Goal: Task Accomplishment & Management: Manage account settings

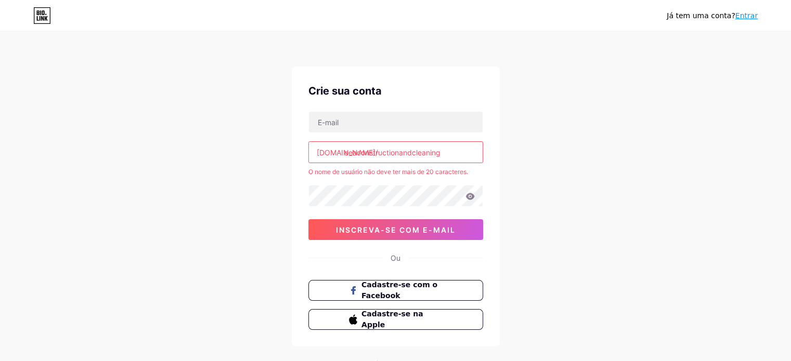
drag, startPoint x: 447, startPoint y: 151, endPoint x: 400, endPoint y: 159, distance: 47.4
click at [400, 157] on input "eeaconstructionandcleaning" at bounding box center [396, 152] width 174 height 21
click at [400, 158] on input "eeaconstructionandcleaning" at bounding box center [396, 152] width 174 height 21
type input "eeaconstructioandcleaning"
click at [438, 148] on input "eeaconstructioandcleaning" at bounding box center [396, 152] width 174 height 21
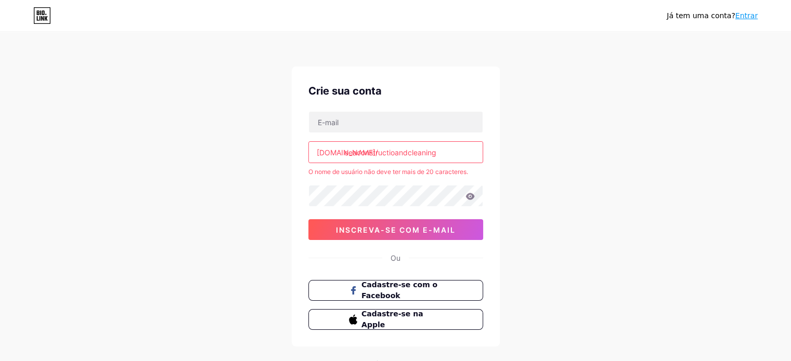
drag, startPoint x: 434, startPoint y: 152, endPoint x: 409, endPoint y: 160, distance: 26.2
click at [409, 160] on input "eeaconstructioandcleaning" at bounding box center [396, 152] width 174 height 21
drag, startPoint x: 362, startPoint y: 149, endPoint x: 358, endPoint y: 153, distance: 5.5
click at [347, 153] on input "er" at bounding box center [396, 152] width 174 height 21
click at [373, 160] on input "er" at bounding box center [396, 152] width 174 height 21
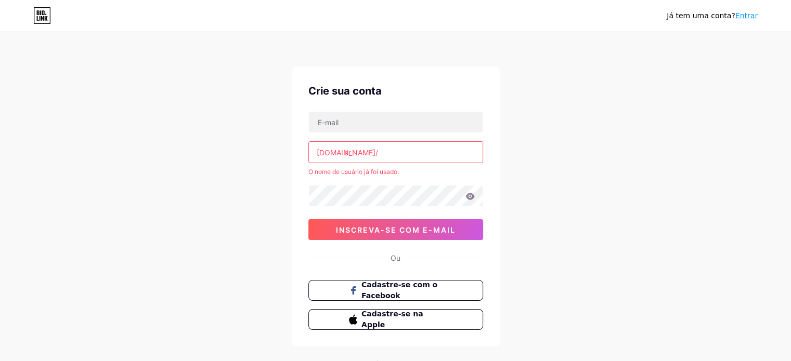
drag, startPoint x: 373, startPoint y: 160, endPoint x: 321, endPoint y: 159, distance: 52.0
click at [321, 159] on input "er" at bounding box center [396, 152] width 174 height 21
click at [356, 153] on input "er" at bounding box center [396, 152] width 174 height 21
click at [355, 153] on input "er" at bounding box center [396, 152] width 174 height 21
type input "er"
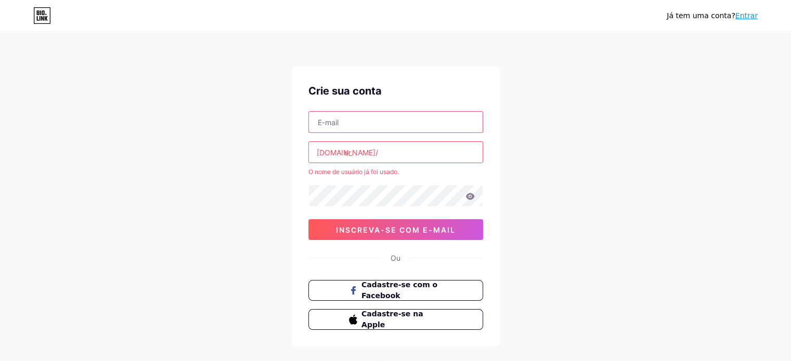
click at [343, 126] on input "text" at bounding box center [396, 122] width 174 height 21
type input "[EMAIL_ADDRESS][DOMAIN_NAME]"
click at [375, 152] on input "er" at bounding box center [396, 152] width 174 height 21
drag, startPoint x: 374, startPoint y: 152, endPoint x: 346, endPoint y: 153, distance: 28.1
click at [346, 153] on input "er" at bounding box center [396, 152] width 174 height 21
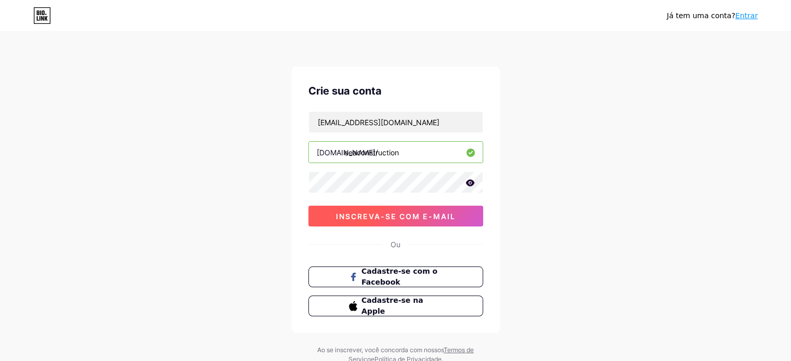
type input "eeaconstruction"
click at [365, 213] on font "inscreva-se com e-mail" at bounding box center [396, 216] width 120 height 9
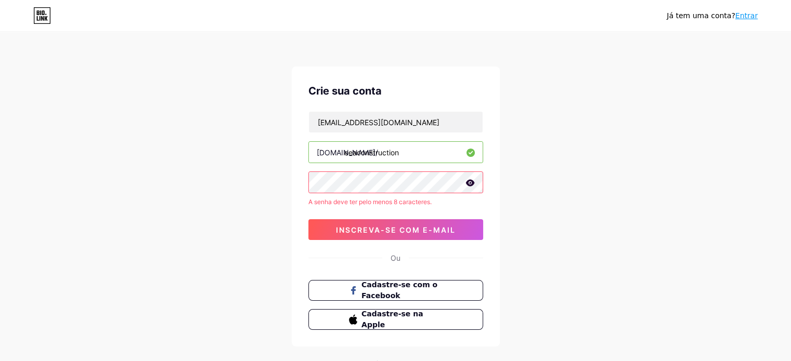
click at [306, 189] on div "Crie sua conta [EMAIL_ADDRESS][DOMAIN_NAME] [DOMAIN_NAME]/ eeaconstruction A se…" at bounding box center [396, 207] width 208 height 280
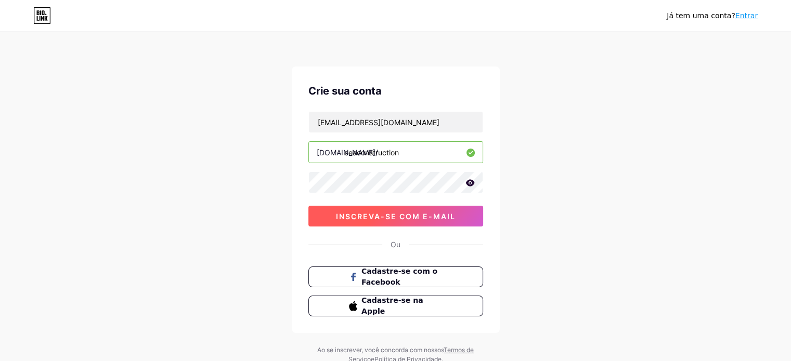
click at [379, 216] on font "inscreva-se com e-mail" at bounding box center [396, 216] width 120 height 9
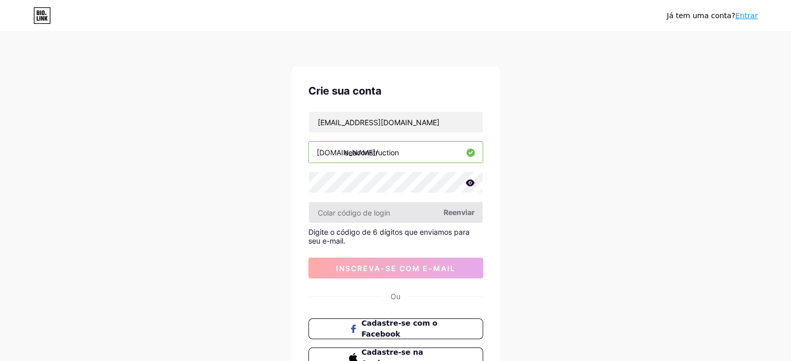
click at [364, 216] on input "text" at bounding box center [396, 212] width 174 height 21
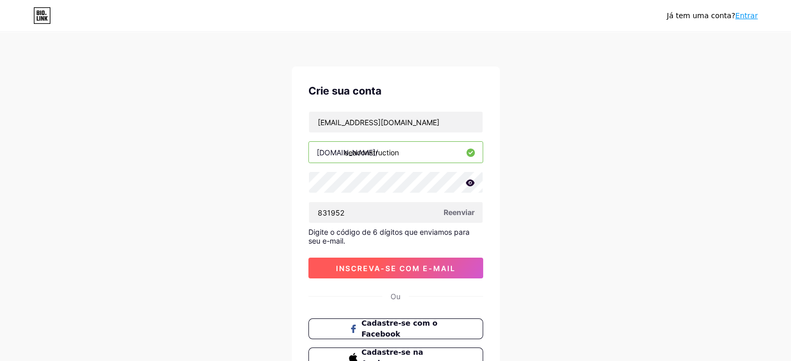
type input "831952"
click at [372, 269] on font "inscreva-se com e-mail" at bounding box center [396, 268] width 120 height 9
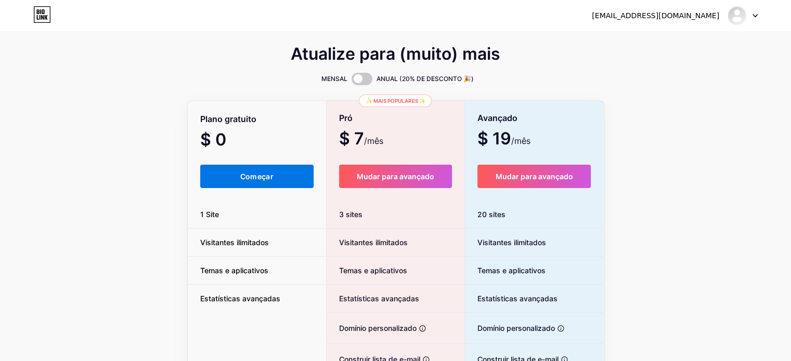
click at [280, 178] on button "Começar" at bounding box center [257, 176] width 114 height 23
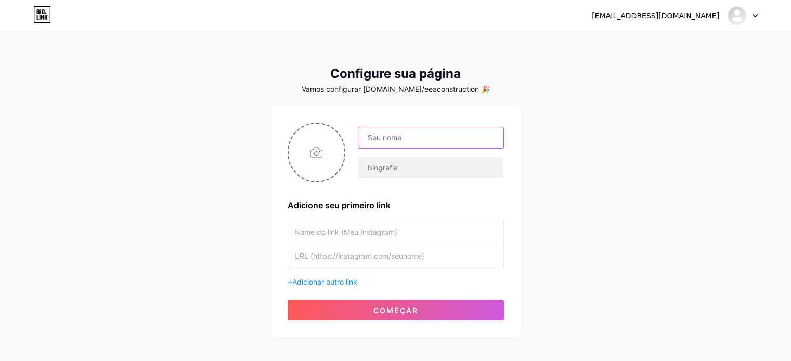
click at [424, 139] on input "text" at bounding box center [430, 137] width 145 height 21
type input "E&A Construction and Cleaning LLC"
drag, startPoint x: 592, startPoint y: 179, endPoint x: 592, endPoint y: 173, distance: 5.7
click at [592, 176] on div "[EMAIL_ADDRESS][DOMAIN_NAME] Painel Sair Configure sua página Vamos configurar …" at bounding box center [395, 185] width 791 height 371
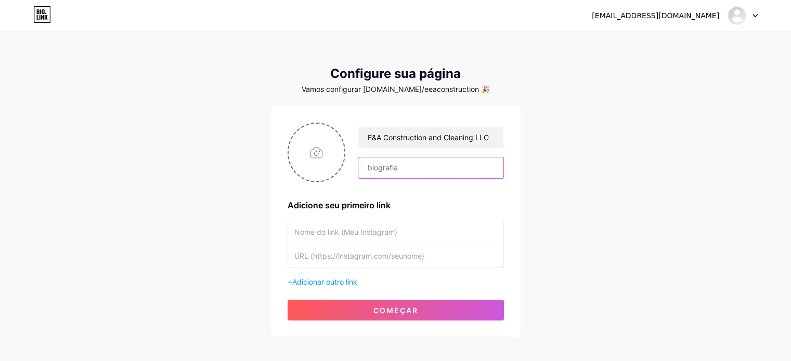
click at [433, 174] on input "text" at bounding box center [430, 168] width 145 height 21
paste input "E&A Construction and cleaning 🏗️🧼 E&A Construction and Cleaning LLC ✨ Building …"
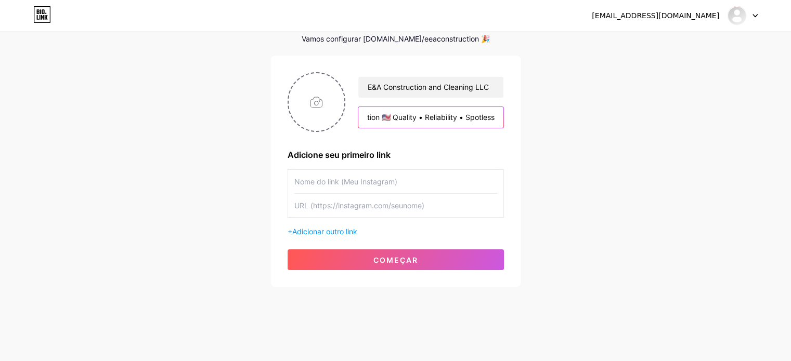
type input "E&A Construction and cleaning 🏗️🧼 E&A Construction and Cleaning LLC ✨ Building …"
click at [330, 180] on input "text" at bounding box center [395, 181] width 203 height 23
type input "M"
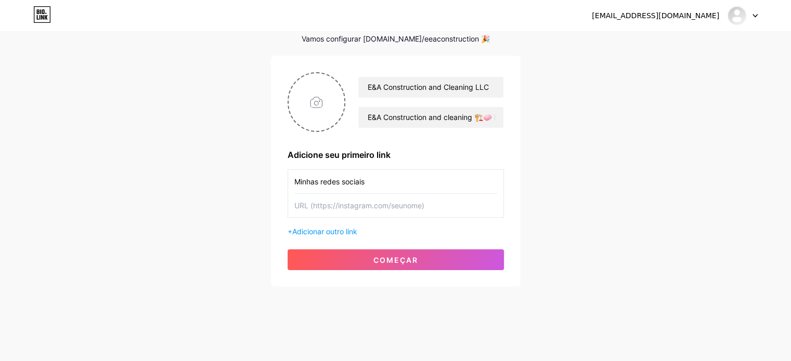
drag, startPoint x: 371, startPoint y: 175, endPoint x: 231, endPoint y: 190, distance: 140.2
click at [229, 185] on div "[EMAIL_ADDRESS][DOMAIN_NAME] Painel Sair Configure sua página Vamos configurar …" at bounding box center [395, 135] width 791 height 371
type input "i"
type input "Instagram"
click at [376, 204] on input "text" at bounding box center [395, 205] width 203 height 23
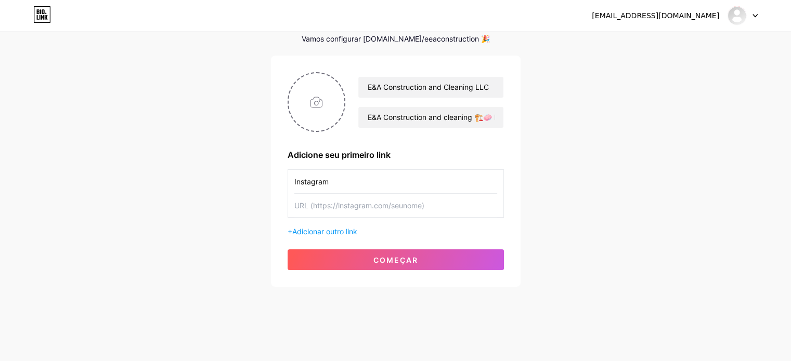
paste input "[URL][DOMAIN_NAME]"
type input "[URL][DOMAIN_NAME]"
click at [341, 232] on font "Adicionar outro link" at bounding box center [324, 231] width 65 height 9
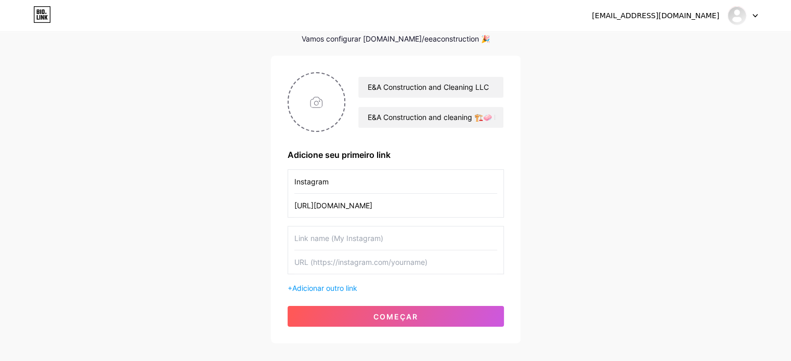
click at [347, 237] on input "text" at bounding box center [395, 238] width 203 height 23
click at [343, 237] on input "text" at bounding box center [395, 238] width 203 height 23
type input "Facebook"
click at [356, 262] on input "text" at bounding box center [395, 262] width 203 height 23
paste input "[URL][DOMAIN_NAME]"
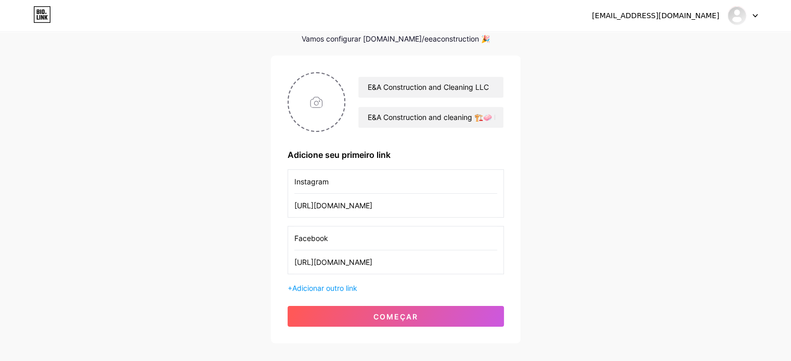
scroll to position [0, 4]
type input "[URL][DOMAIN_NAME]"
click at [355, 287] on font "Adicionar outro link" at bounding box center [324, 288] width 65 height 9
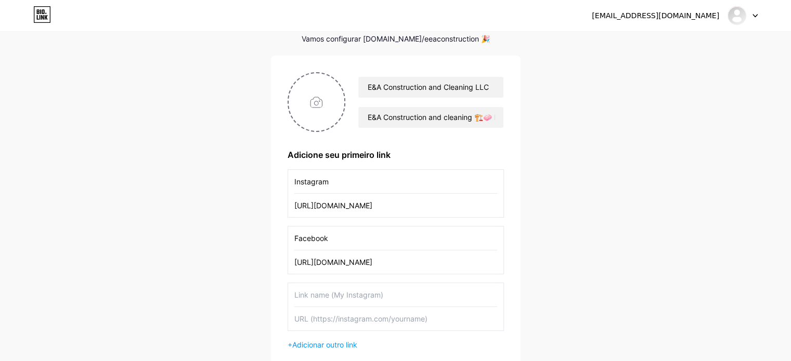
click at [346, 292] on input "text" at bounding box center [395, 294] width 203 height 23
type input "what"
drag, startPoint x: 329, startPoint y: 300, endPoint x: 290, endPoint y: 293, distance: 39.5
click at [290, 293] on div "what" at bounding box center [396, 307] width 216 height 48
paste input ".whatsapp"
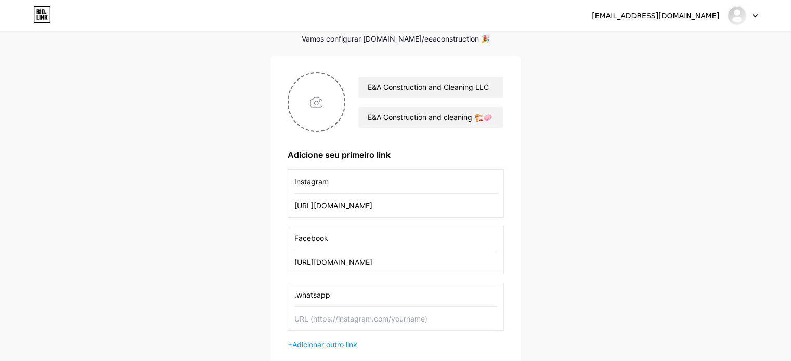
click at [296, 292] on input ".whatsapp" at bounding box center [395, 294] width 203 height 23
click at [298, 293] on input "whatsapp" at bounding box center [395, 294] width 203 height 23
type input "Whatsapp"
click at [315, 318] on input "text" at bounding box center [395, 318] width 203 height 23
paste input "[URL][DOMAIN_NAME]"
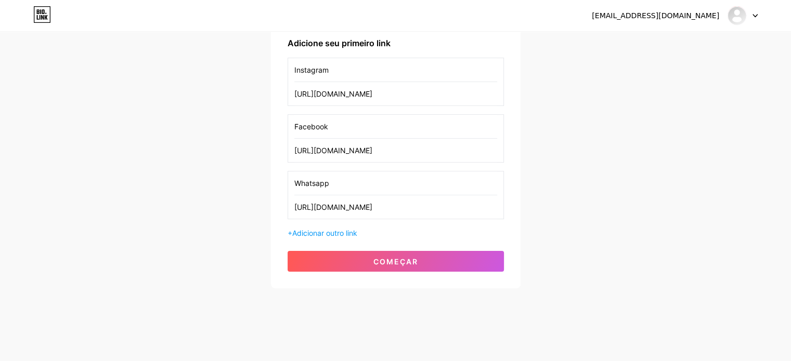
scroll to position [163, 0]
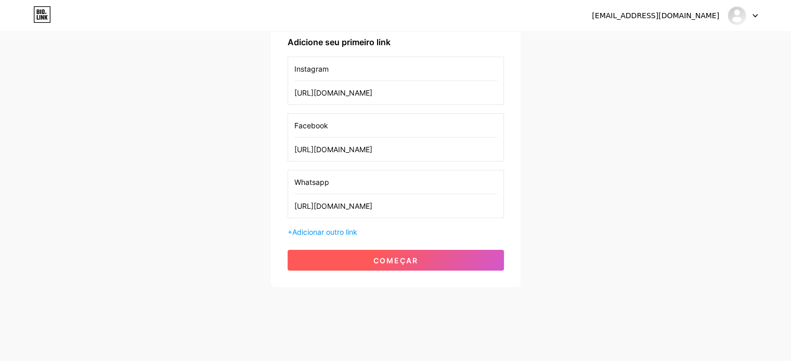
type input "[URL][DOMAIN_NAME]"
click at [329, 260] on button "começar" at bounding box center [396, 260] width 216 height 21
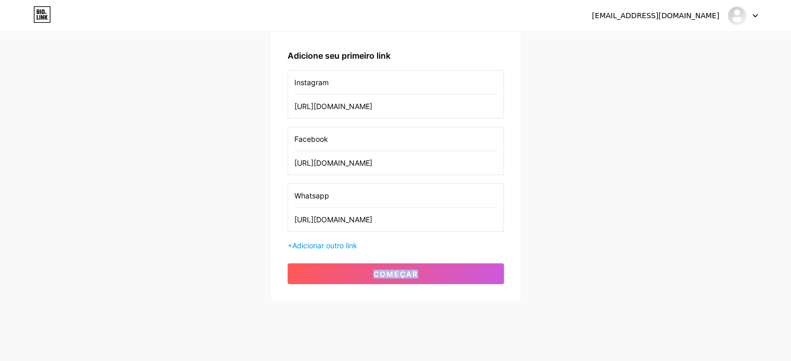
click at [330, 260] on div "Please upload a profile image E&A Construction and Cleaning LLC E&A Constructio…" at bounding box center [396, 121] width 216 height 325
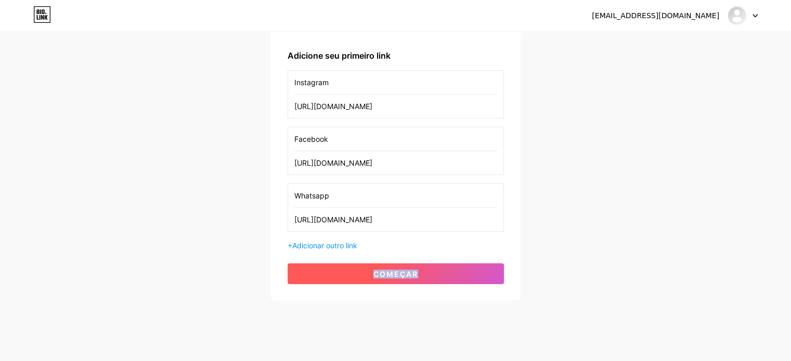
click at [368, 275] on button "começar" at bounding box center [396, 274] width 216 height 21
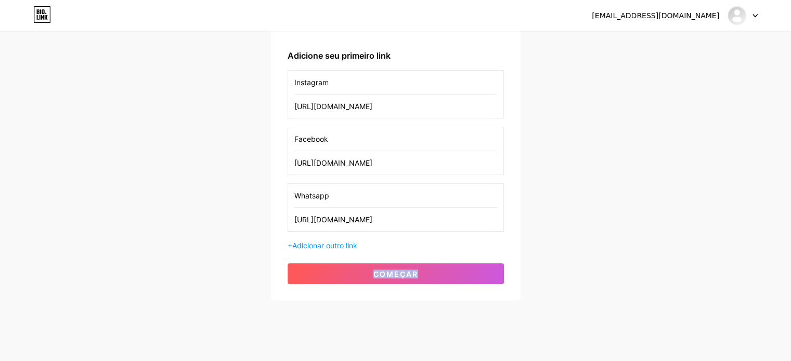
click at [579, 251] on div "[EMAIL_ADDRESS][DOMAIN_NAME] Painel Sair Configure sua página Vamos configurar …" at bounding box center [395, 86] width 791 height 498
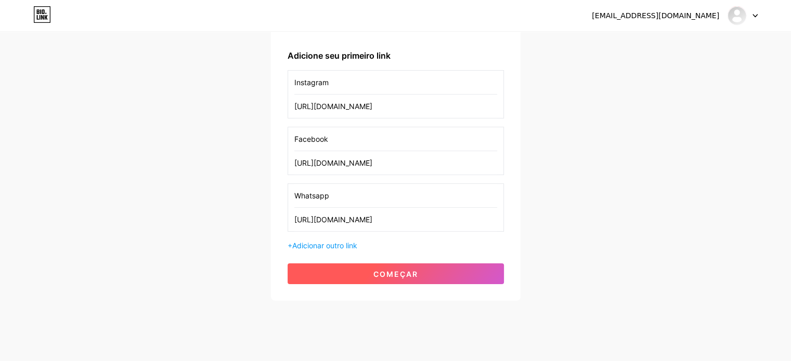
click at [384, 277] on button "começar" at bounding box center [396, 274] width 216 height 21
click at [384, 270] on font "começar" at bounding box center [395, 274] width 45 height 9
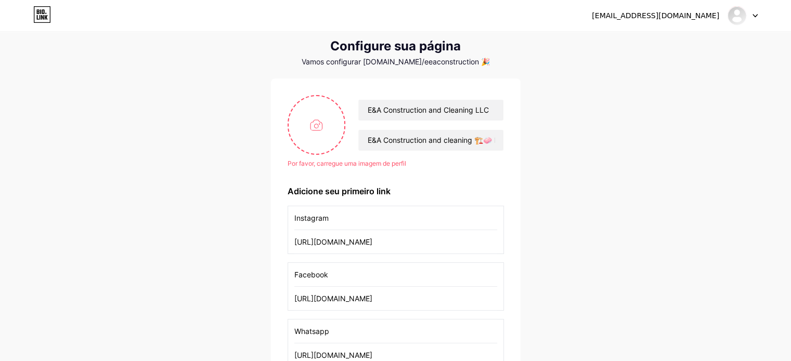
scroll to position [0, 0]
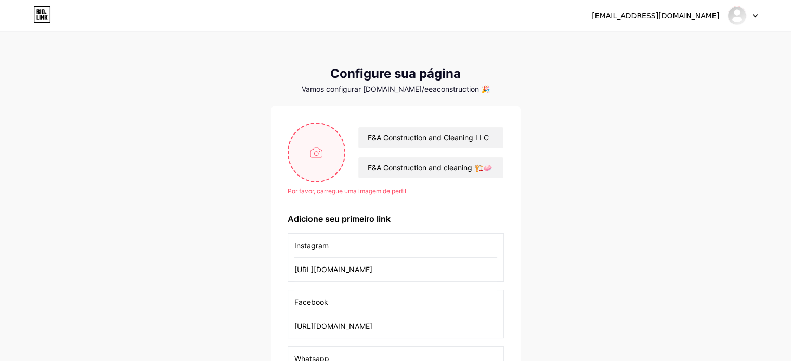
click at [315, 148] on input "file" at bounding box center [317, 153] width 56 height 58
type input "C:\fakepath\Cópia de l (3).pdf.png"
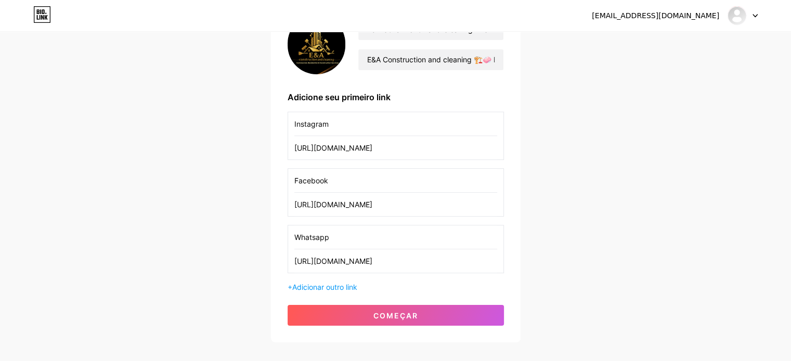
scroll to position [163, 0]
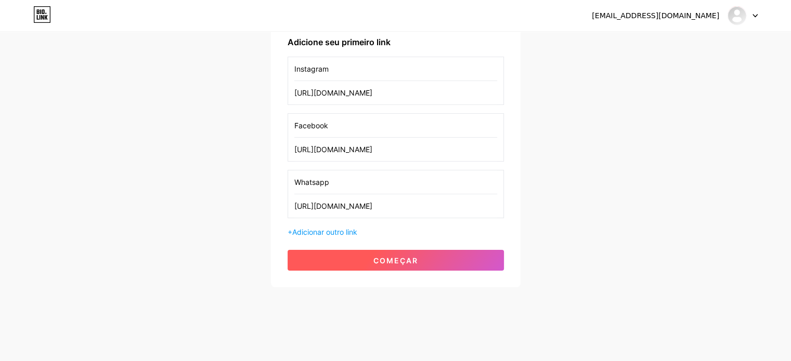
click at [387, 261] on font "começar" at bounding box center [395, 260] width 45 height 9
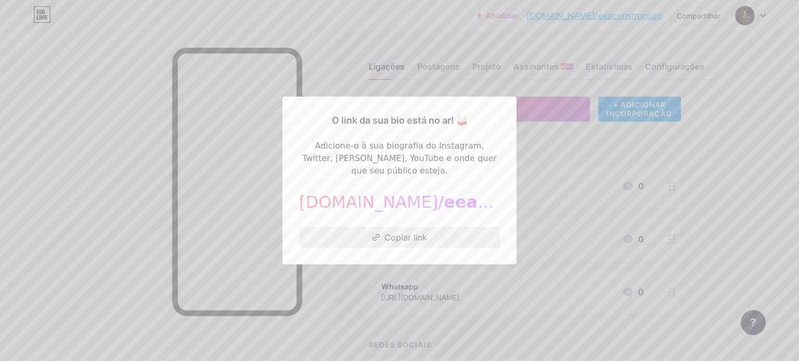
click at [397, 232] on font "Copiar link" at bounding box center [405, 237] width 43 height 10
click at [108, 177] on div at bounding box center [399, 180] width 799 height 361
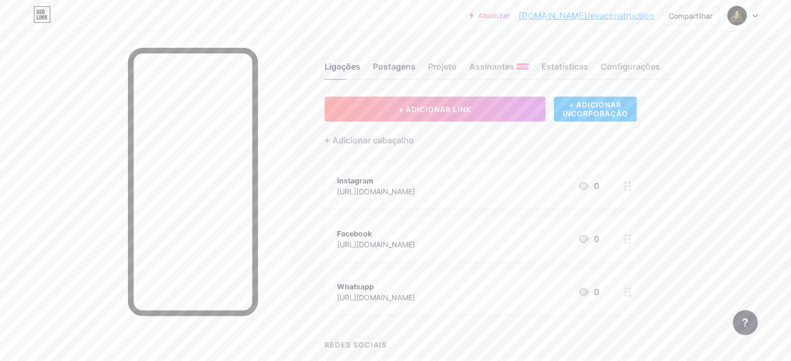
click at [415, 63] on font "Postagens" at bounding box center [394, 66] width 43 height 10
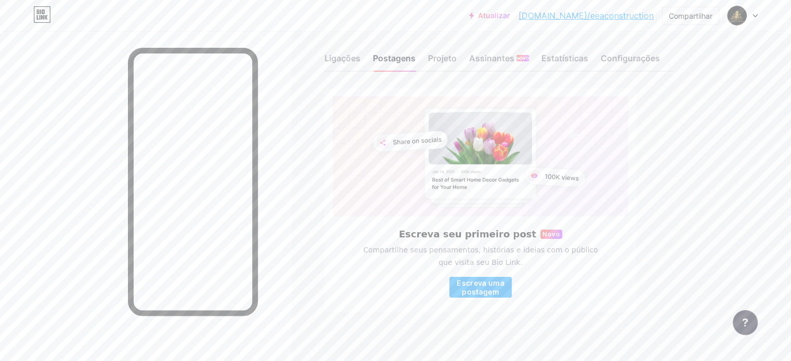
scroll to position [11, 0]
click at [457, 54] on font "Projeto" at bounding box center [442, 55] width 29 height 10
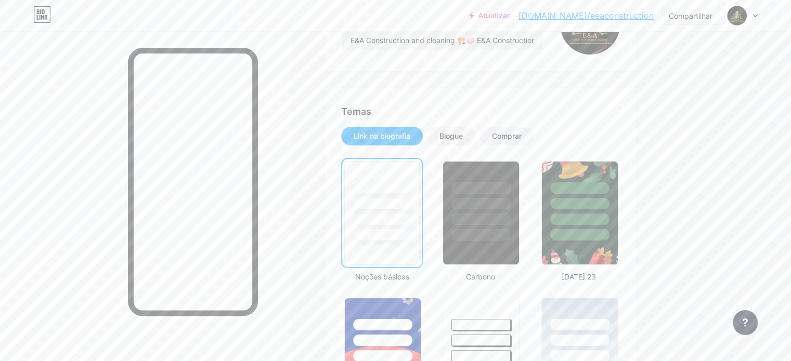
scroll to position [156, 0]
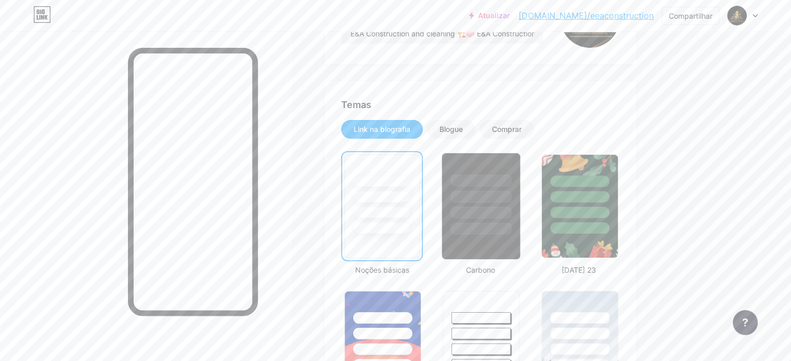
click at [507, 185] on div at bounding box center [481, 181] width 61 height 12
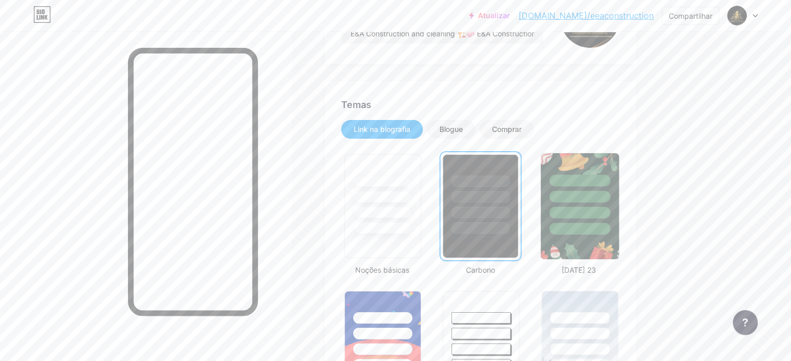
click at [604, 186] on div at bounding box center [579, 194] width 78 height 82
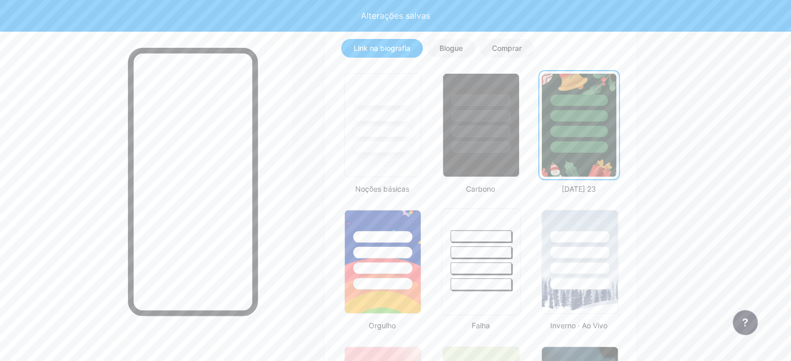
scroll to position [312, 0]
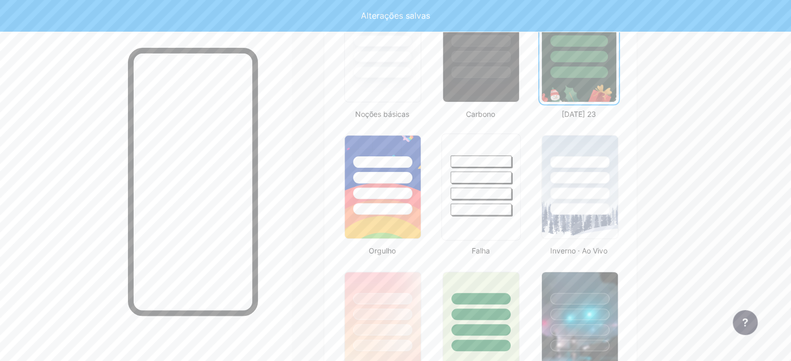
click at [512, 196] on div at bounding box center [481, 194] width 61 height 12
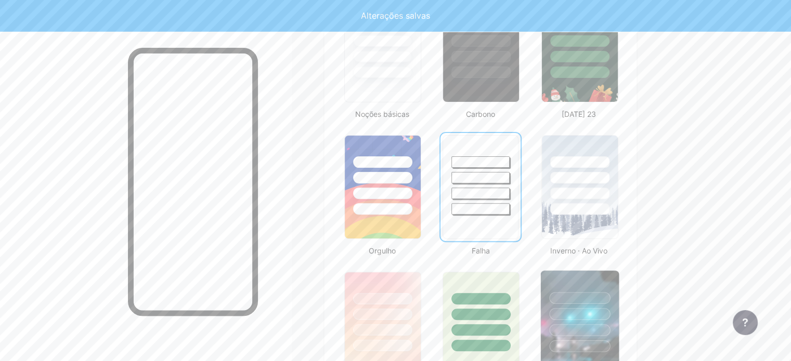
click at [610, 295] on div at bounding box center [579, 298] width 61 height 12
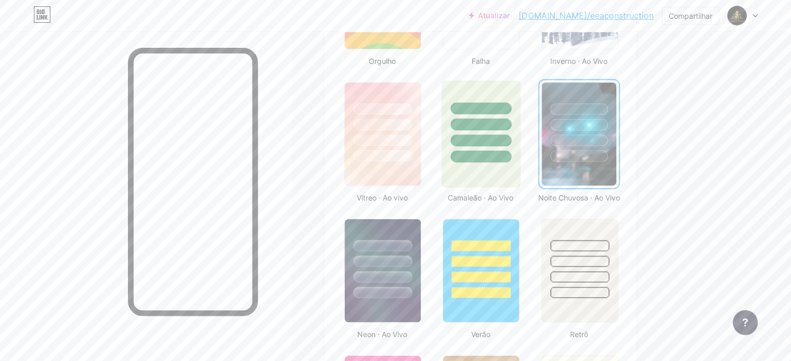
scroll to position [520, 0]
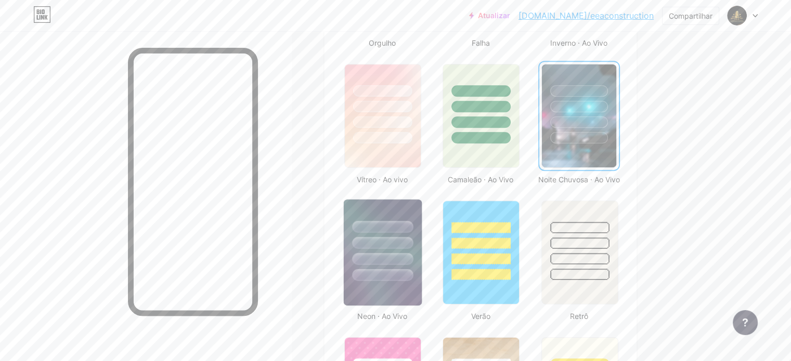
click at [413, 233] on div at bounding box center [382, 227] width 61 height 12
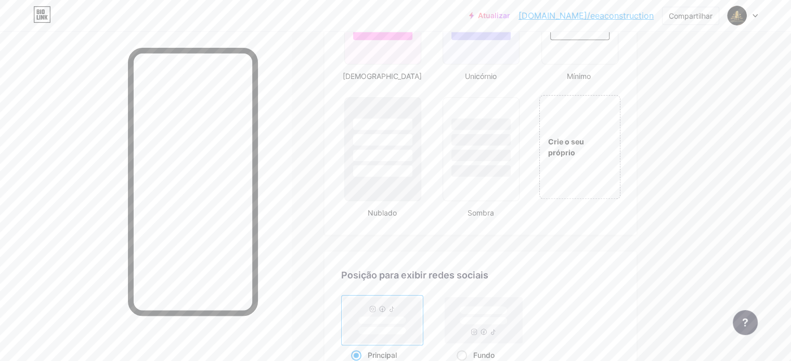
scroll to position [1196, 0]
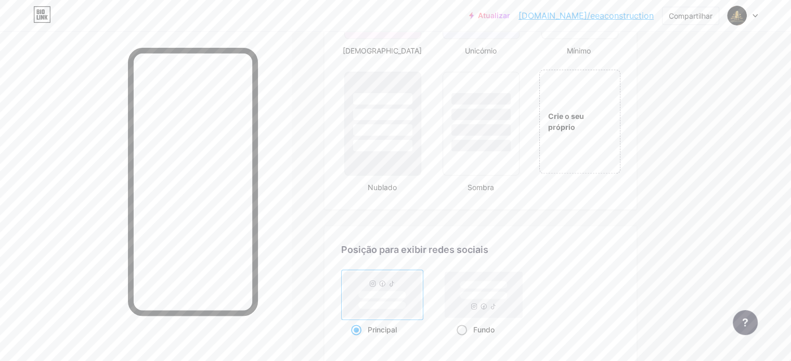
click at [505, 298] on rect at bounding box center [483, 295] width 77 height 46
click at [463, 340] on input "Fundo" at bounding box center [460, 343] width 7 height 7
radio input "true"
click at [421, 295] on rect at bounding box center [382, 295] width 77 height 46
click at [358, 340] on input "Principal" at bounding box center [354, 343] width 7 height 7
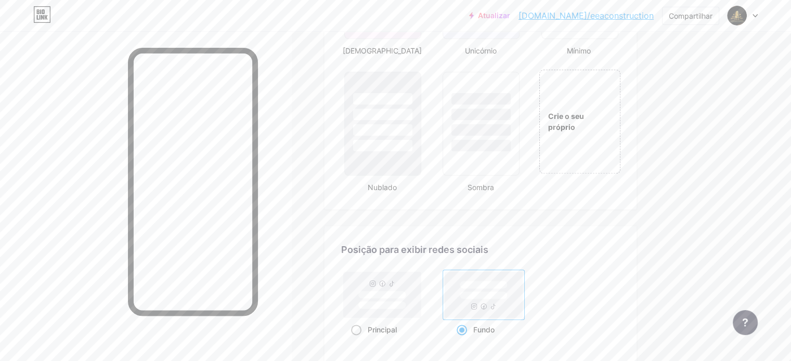
radio input "true"
click at [495, 314] on rect at bounding box center [483, 295] width 77 height 46
click at [463, 340] on input "Fundo" at bounding box center [460, 343] width 7 height 7
radio input "true"
click at [495, 314] on rect at bounding box center [483, 295] width 77 height 46
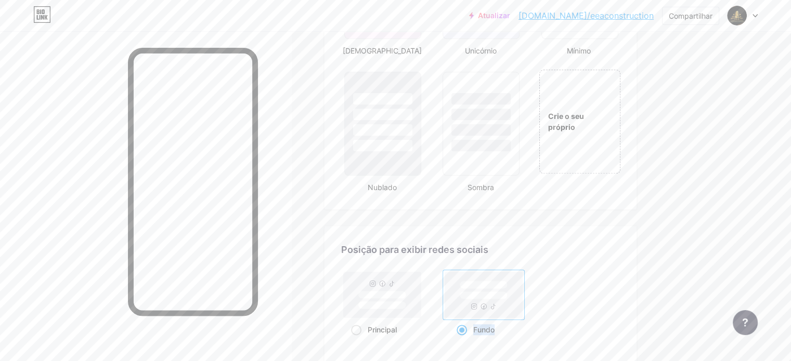
click at [463, 340] on input "Fundo" at bounding box center [460, 343] width 7 height 7
click at [495, 314] on rect at bounding box center [483, 295] width 77 height 46
click at [463, 340] on input "Fundo" at bounding box center [460, 343] width 7 height 7
click at [421, 289] on rect at bounding box center [382, 295] width 77 height 46
click at [358, 340] on input "Principal" at bounding box center [354, 343] width 7 height 7
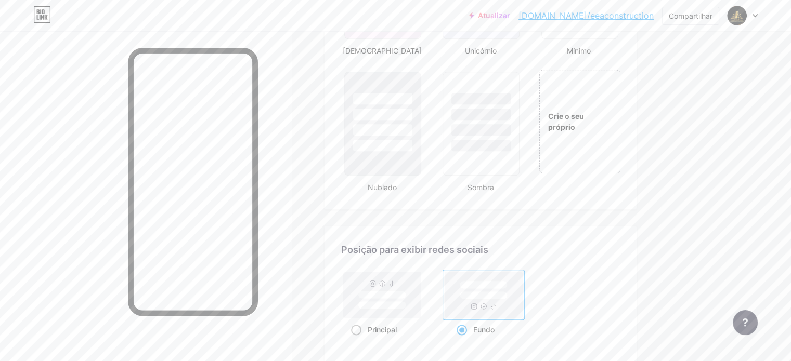
radio input "true"
click at [421, 289] on rect at bounding box center [382, 295] width 77 height 46
click at [358, 340] on input "Principal" at bounding box center [354, 343] width 7 height 7
click at [497, 309] on rect at bounding box center [483, 295] width 77 height 46
click at [463, 340] on input "Fundo" at bounding box center [460, 343] width 7 height 7
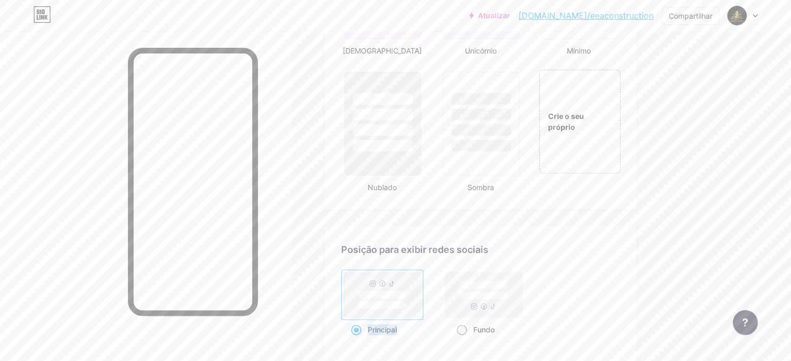
radio input "true"
click at [497, 309] on rect at bounding box center [483, 295] width 77 height 46
click at [463, 340] on input "Fundo" at bounding box center [460, 343] width 7 height 7
click at [497, 309] on rect at bounding box center [483, 295] width 77 height 46
click at [463, 340] on input "Fundo" at bounding box center [460, 343] width 7 height 7
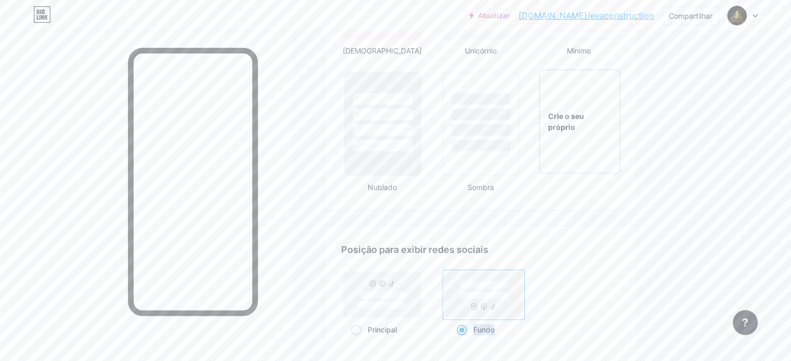
scroll to position [1352, 0]
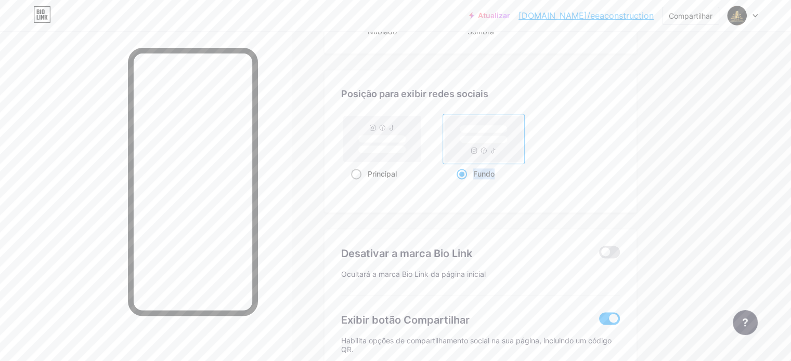
click at [361, 179] on span at bounding box center [356, 174] width 10 height 10
click at [358, 184] on input "Principal" at bounding box center [354, 187] width 7 height 7
radio input "true"
click at [361, 179] on span at bounding box center [356, 174] width 10 height 10
click at [358, 184] on input "Principal" at bounding box center [354, 187] width 7 height 7
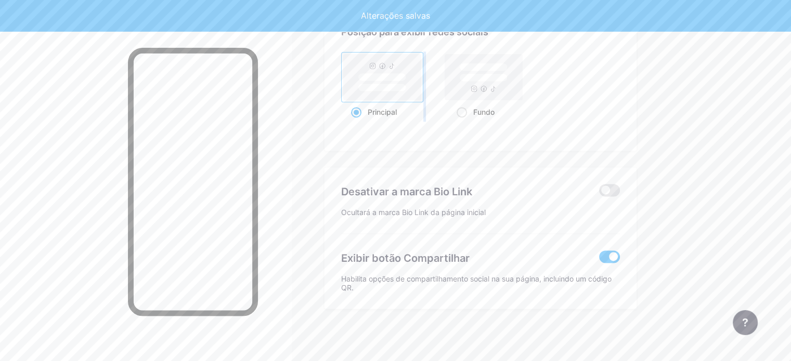
scroll to position [1421, 0]
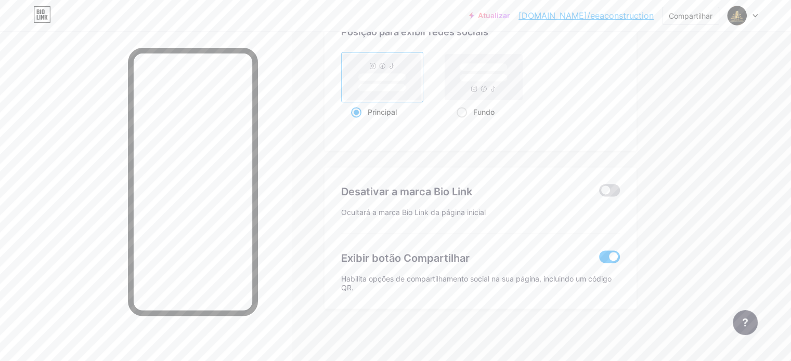
click at [620, 191] on span at bounding box center [609, 190] width 21 height 12
click at [599, 193] on input "checkbox" at bounding box center [599, 193] width 0 height 0
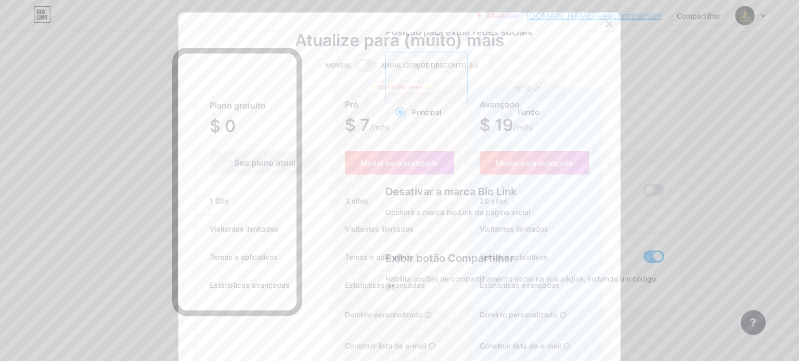
click at [605, 25] on icon at bounding box center [609, 24] width 8 height 8
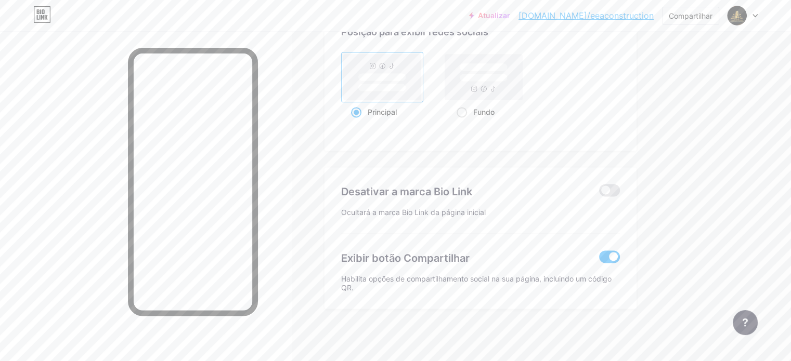
click at [620, 251] on div "Exibir botão Compartilhar Habilita opções de compartilhamento social na sua pág…" at bounding box center [480, 263] width 279 height 58
click at [620, 253] on span at bounding box center [609, 257] width 21 height 12
click at [599, 259] on input "checkbox" at bounding box center [599, 259] width 0 height 0
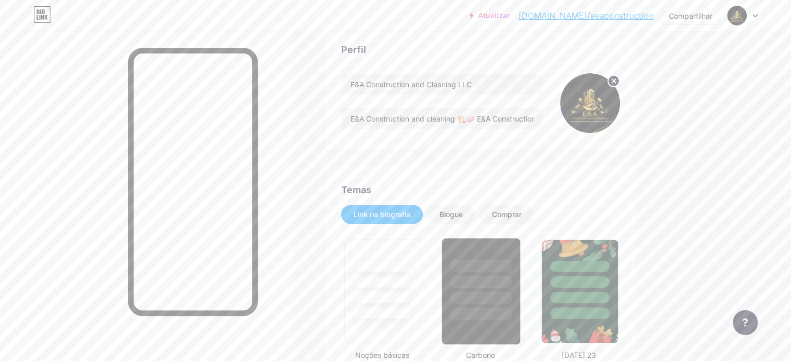
scroll to position [69, 0]
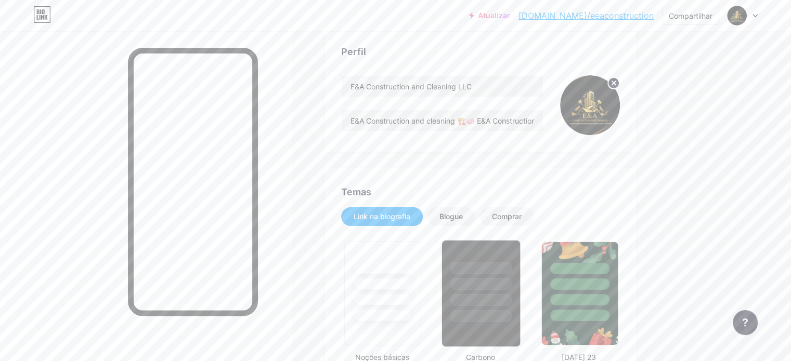
click at [512, 281] on div at bounding box center [481, 284] width 61 height 12
click at [463, 217] on font "Blogue" at bounding box center [450, 216] width 23 height 9
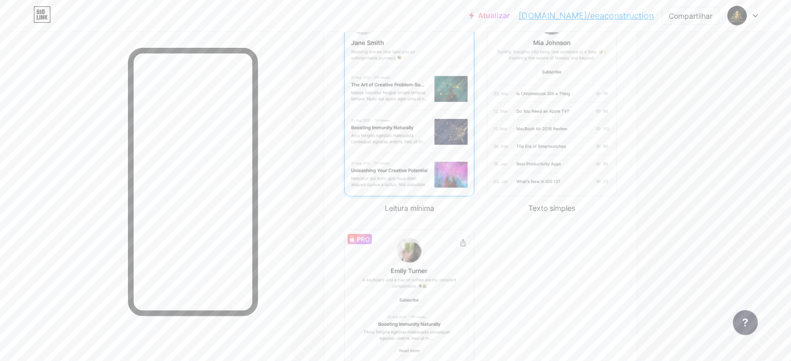
scroll to position [203, 0]
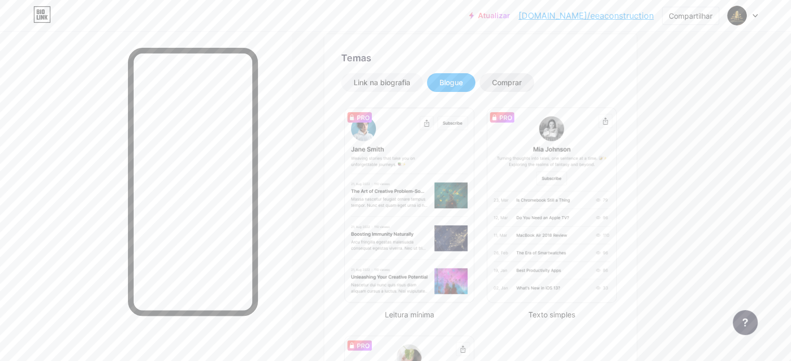
click at [534, 74] on div "Comprar" at bounding box center [506, 82] width 55 height 19
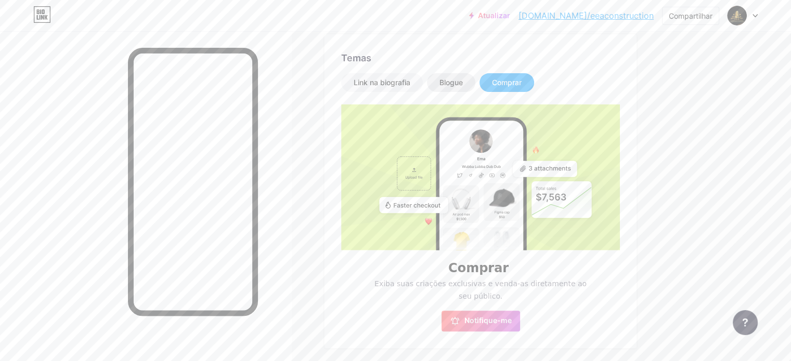
click at [463, 85] on font "Blogue" at bounding box center [450, 82] width 23 height 9
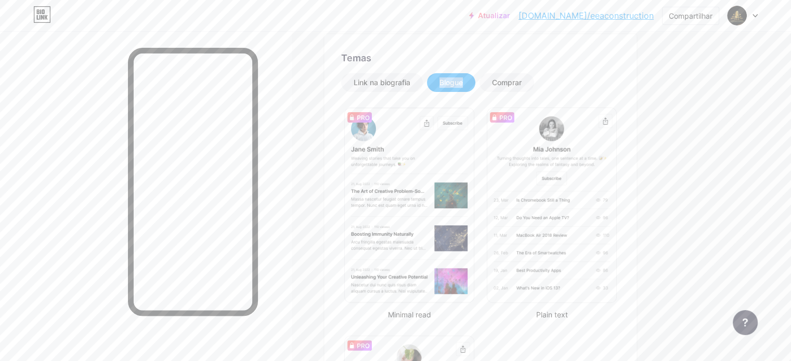
click at [463, 85] on font "Blogue" at bounding box center [450, 82] width 23 height 9
click at [410, 86] on font "Link na biografia" at bounding box center [382, 82] width 57 height 9
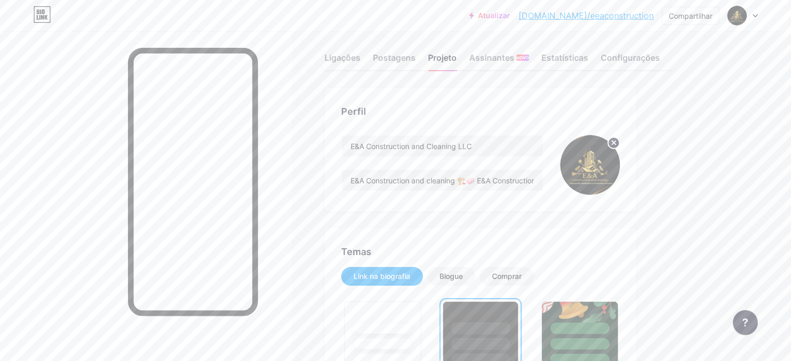
scroll to position [0, 0]
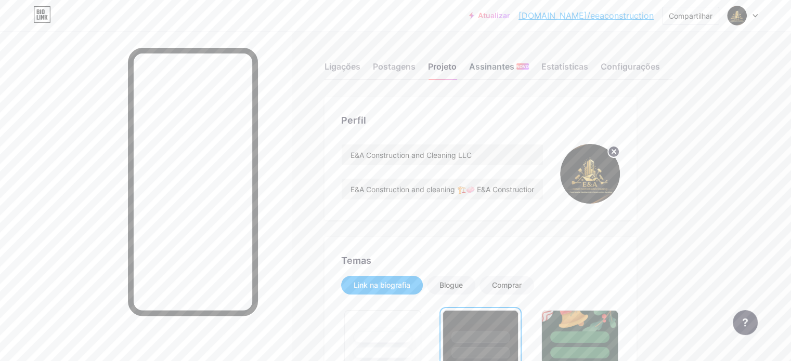
click at [514, 69] on font "Assinantes" at bounding box center [491, 66] width 45 height 10
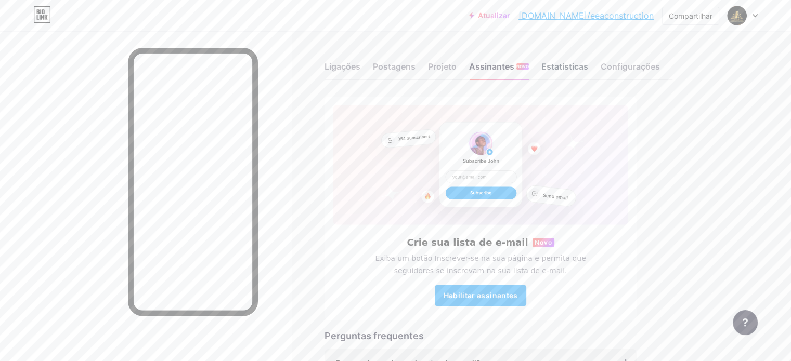
click at [588, 67] on font "Estatísticas" at bounding box center [564, 66] width 47 height 10
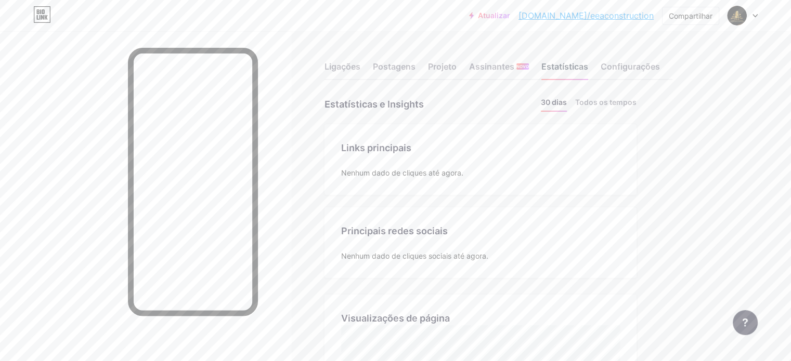
scroll to position [361, 790]
click at [660, 70] on font "Configurações" at bounding box center [630, 66] width 59 height 10
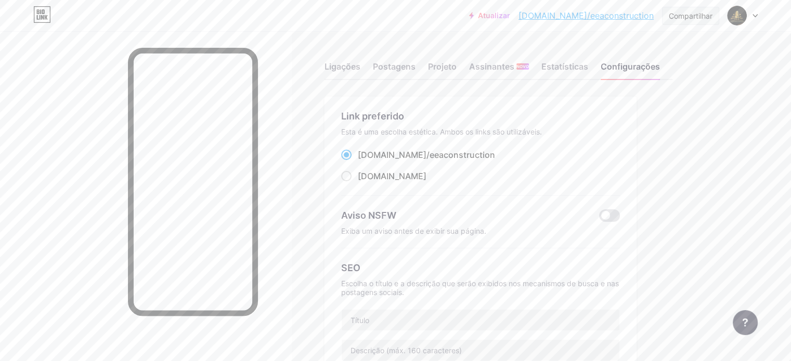
click at [686, 19] on font "Compartilhar" at bounding box center [691, 15] width 44 height 9
click at [650, 48] on div "Copiar link" at bounding box center [641, 53] width 155 height 25
click at [612, 43] on div "Copiar link" at bounding box center [641, 53] width 155 height 25
click at [620, 101] on font "Adicionar às minhas redes sociais" at bounding box center [649, 103] width 103 height 23
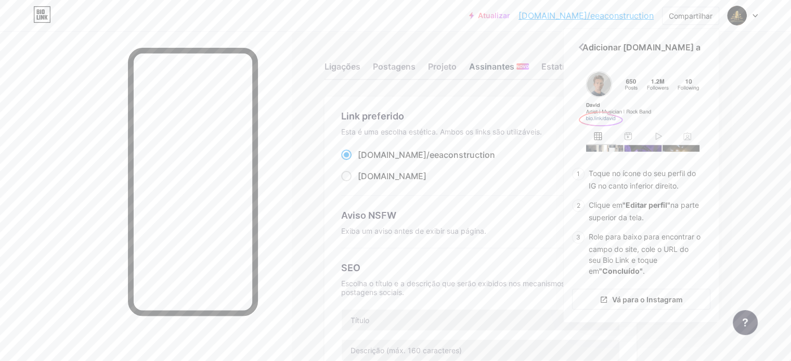
click at [514, 64] on font "Assinantes" at bounding box center [491, 66] width 45 height 10
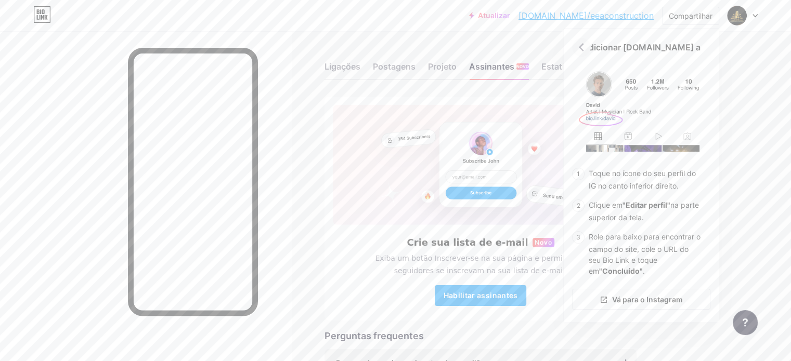
click at [578, 50] on icon at bounding box center [581, 47] width 17 height 17
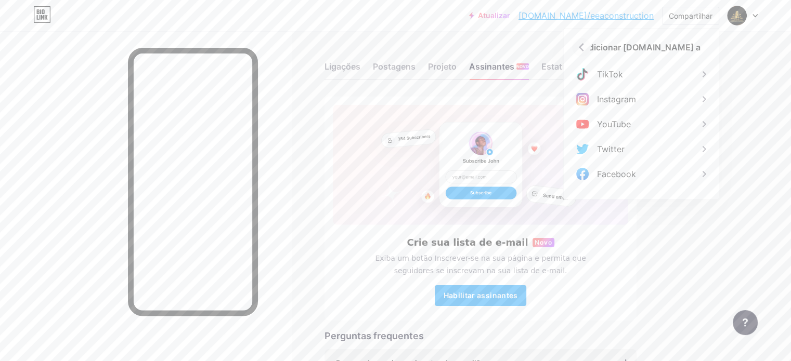
click at [578, 50] on icon at bounding box center [581, 47] width 17 height 17
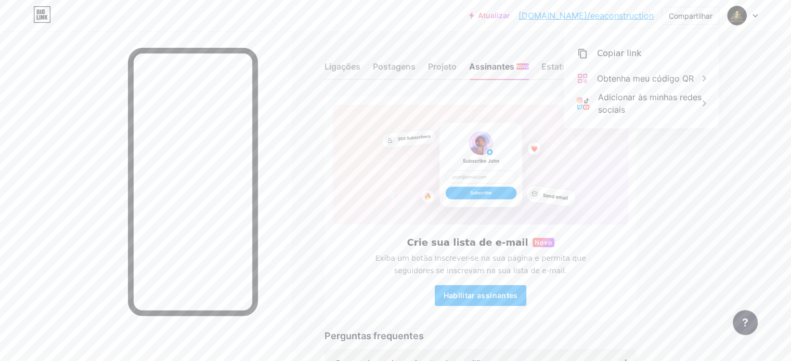
click at [578, 50] on icon at bounding box center [582, 53] width 8 height 9
click at [415, 62] on font "Postagens" at bounding box center [394, 66] width 43 height 10
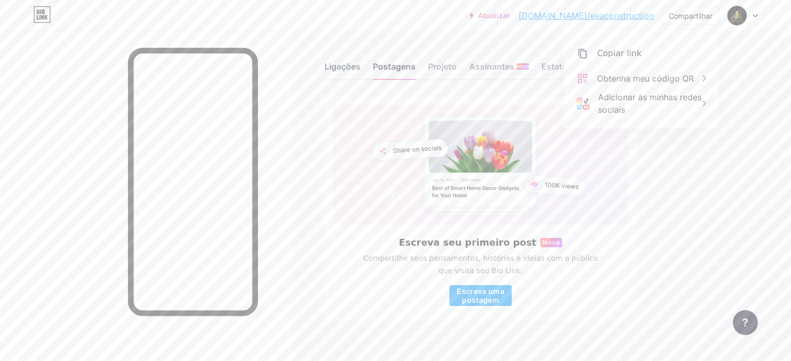
click at [360, 66] on font "Ligações" at bounding box center [342, 66] width 36 height 10
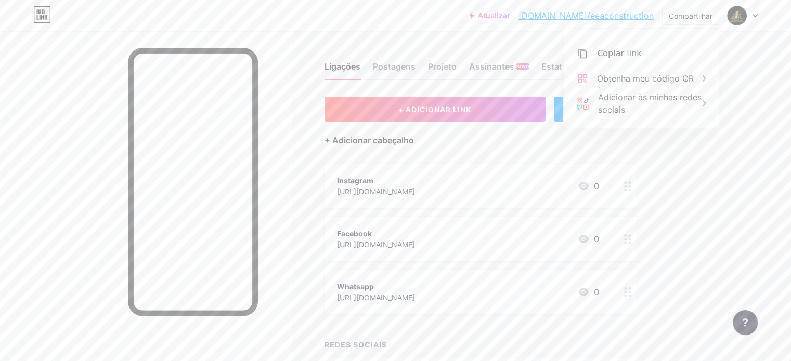
click at [414, 140] on font "+ Adicionar cabeçalho" at bounding box center [368, 140] width 89 height 10
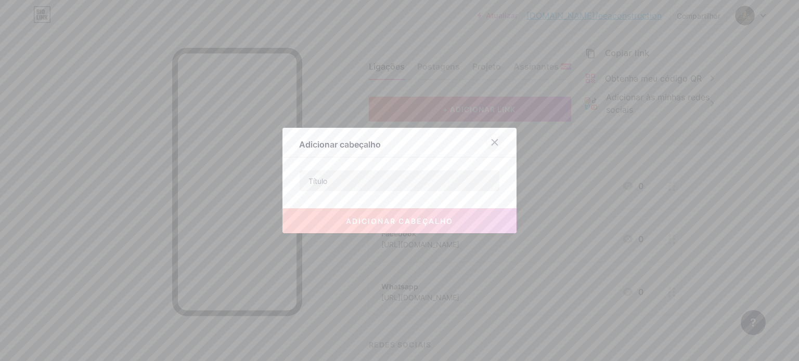
click at [493, 147] on icon at bounding box center [494, 142] width 8 height 8
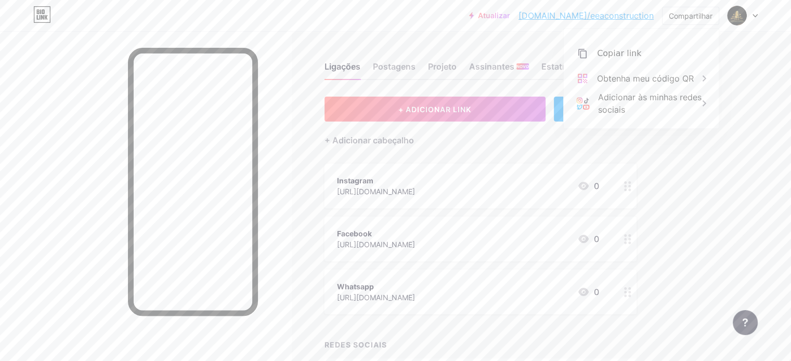
click at [526, 21] on div "Atualizar [DOMAIN_NAME]/eeacon... [DOMAIN_NAME]/eeaconstruction" at bounding box center [561, 15] width 185 height 19
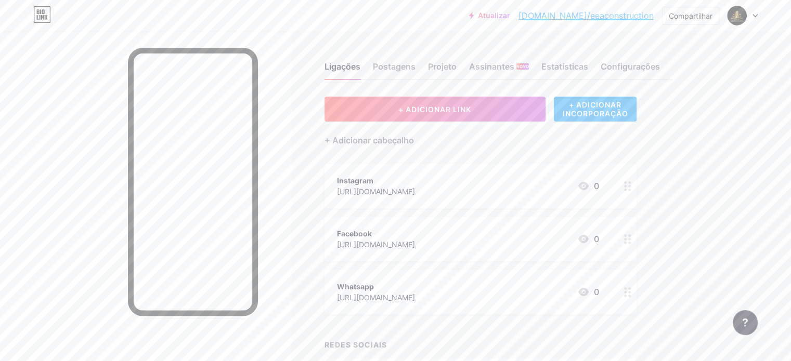
click at [621, 116] on font "+ ADICIONAR INCORPORAÇÃO" at bounding box center [595, 109] width 66 height 18
click at [622, 111] on font "+ ADICIONAR INCORPORAÇÃO" at bounding box center [595, 109] width 66 height 18
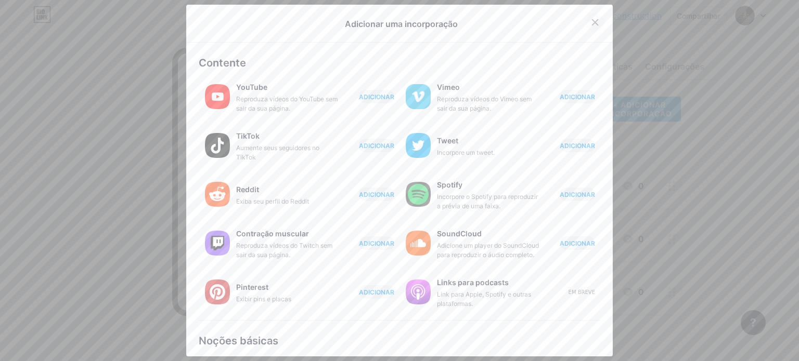
click at [593, 23] on div at bounding box center [595, 22] width 19 height 19
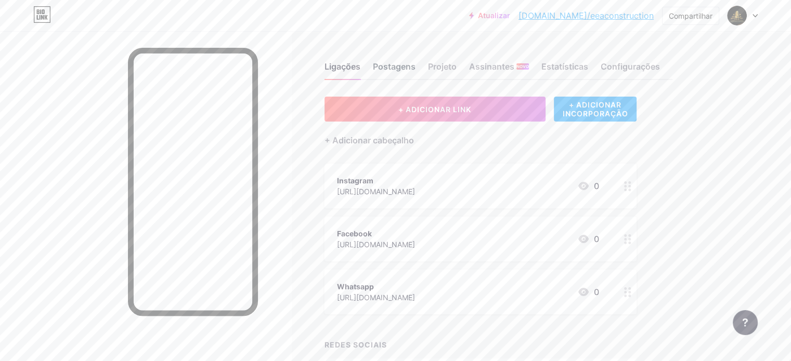
click at [415, 63] on font "Postagens" at bounding box center [394, 66] width 43 height 10
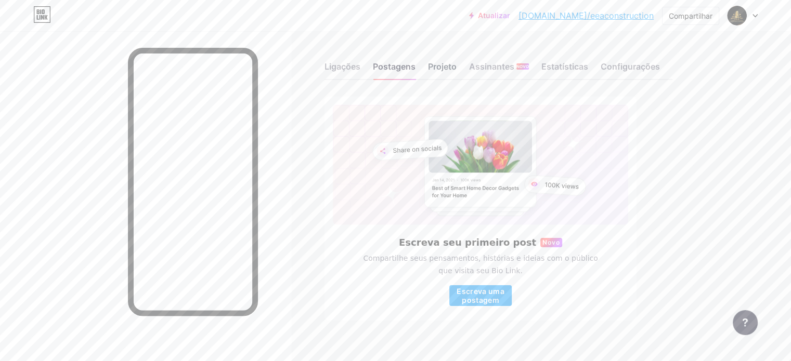
click at [457, 66] on font "Projeto" at bounding box center [442, 66] width 29 height 10
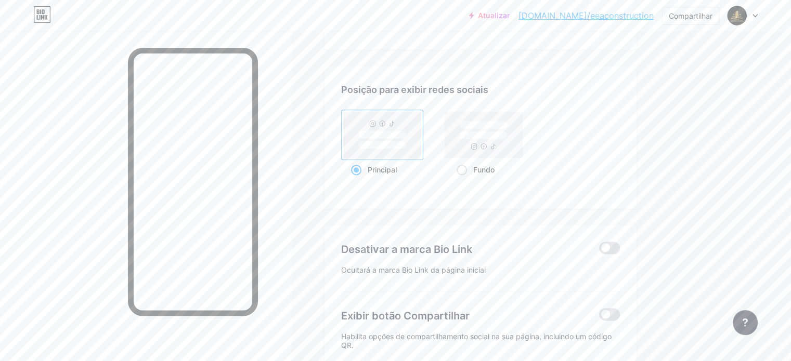
scroll to position [1265, 0]
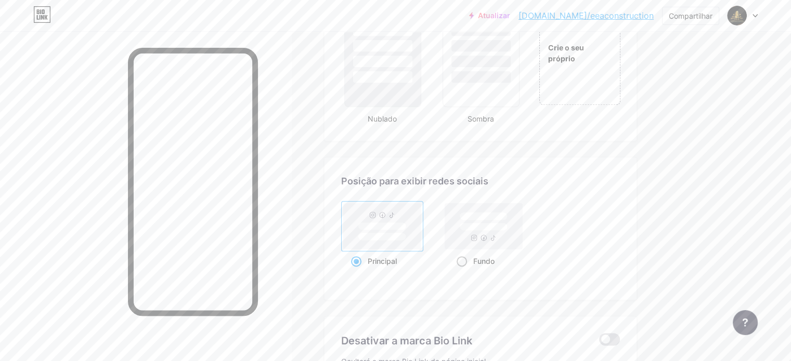
click at [511, 249] on rect at bounding box center [483, 226] width 77 height 46
click at [463, 271] on input "Fundo" at bounding box center [460, 274] width 7 height 7
radio input "true"
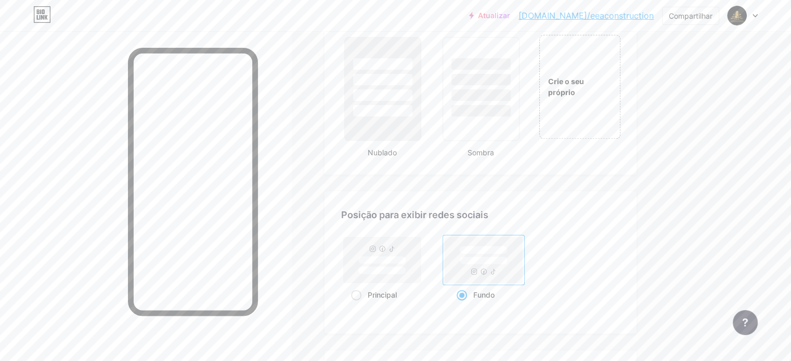
scroll to position [1213, 0]
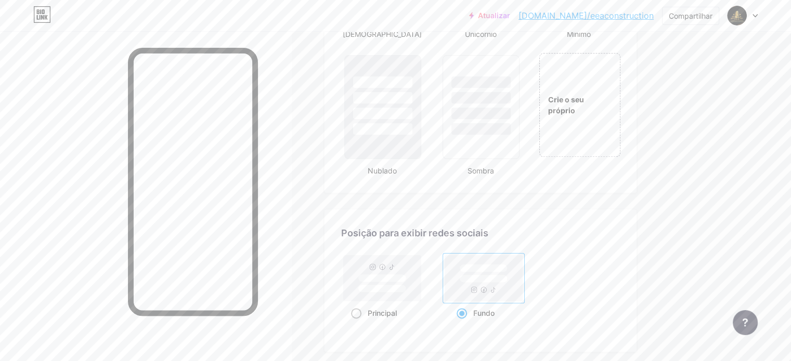
click at [421, 275] on rect at bounding box center [382, 278] width 77 height 46
click at [358, 323] on input "Principal" at bounding box center [354, 326] width 7 height 7
radio input "true"
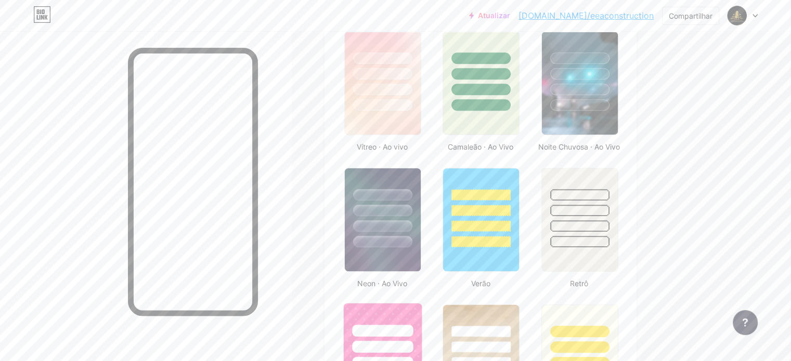
scroll to position [537, 0]
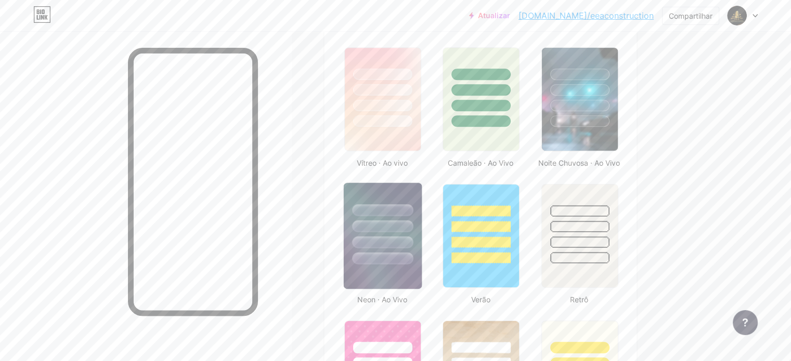
click at [422, 226] on div at bounding box center [383, 224] width 78 height 82
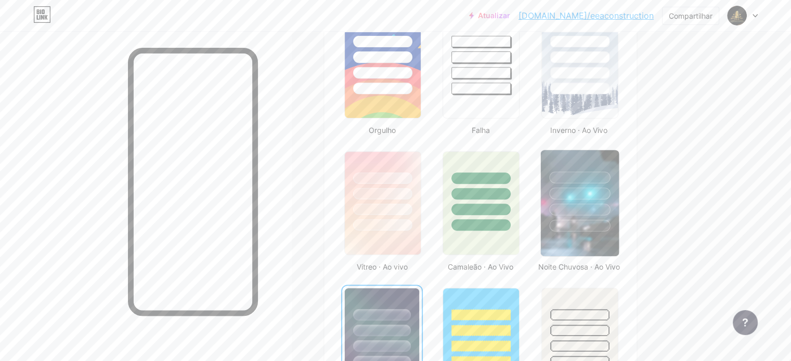
click at [610, 204] on div at bounding box center [579, 210] width 61 height 12
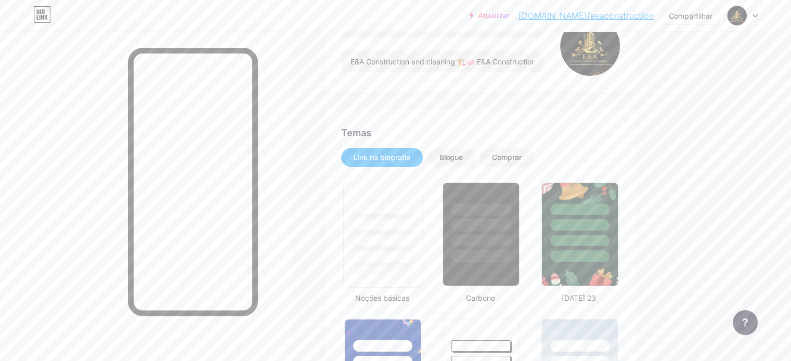
scroll to position [156, 0]
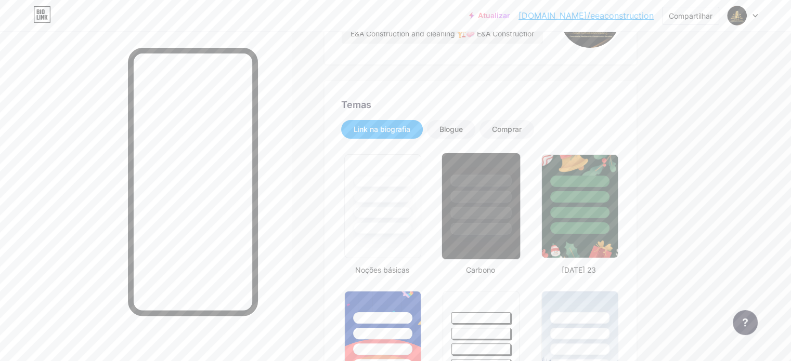
click at [509, 179] on div at bounding box center [481, 181] width 61 height 12
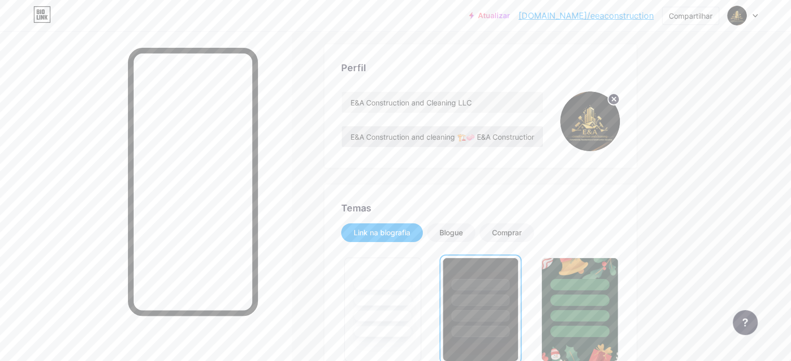
scroll to position [52, 0]
drag, startPoint x: 501, startPoint y: 135, endPoint x: 362, endPoint y: 140, distance: 138.9
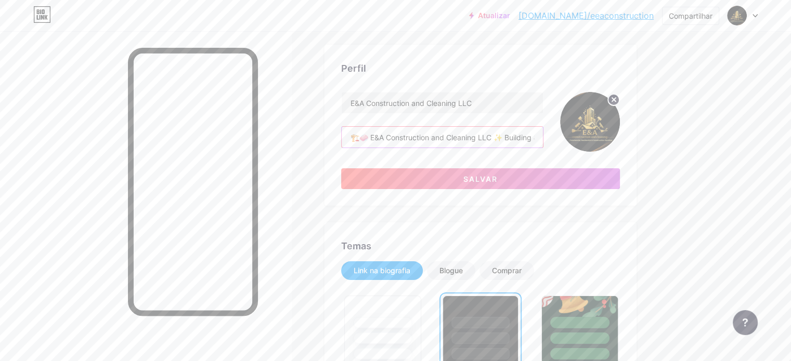
click at [395, 137] on input "🏗️🧼 E&A Construction and Cleaning LLC ✨ Building & Cleaning Excellence 🏠 Commer…" at bounding box center [442, 137] width 201 height 21
click at [396, 137] on input "🏗️🧼 E&A Construction and Cleaning LLC ✨ Building & Cleaning Excellence 🏠 Commer…" at bounding box center [442, 137] width 201 height 21
click at [397, 137] on input "🏗️🧼 E&A Construction and Cleaning LLC ✨ Building & Cleaning Excellence 🏠 Commer…" at bounding box center [442, 137] width 201 height 21
click at [398, 137] on input "🏗️🧼 E&A Construction and Cleaning LLC ✨ Building & Cleaning Excellence 🏠 Commer…" at bounding box center [442, 137] width 201 height 21
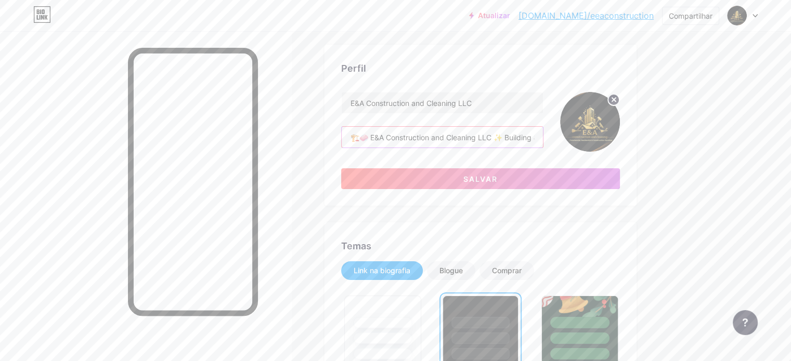
click at [394, 134] on input "🏗️🧼 E&A Construction and Cleaning LLC ✨ Building & Cleaning Excellence 🏠 Commer…" at bounding box center [442, 137] width 201 height 21
type input "🏗️🧼 E&A Construction and Cleaning LLC ✨ Building & Cleaning Excellence 🏠 Commer…"
click at [371, 139] on div "Perfil E&A Construction and Cleaning LLC 🏗️🧼 E&A Construction and Cleaning LLC …" at bounding box center [480, 125] width 312 height 161
click at [428, 185] on button "Salvar" at bounding box center [480, 178] width 279 height 21
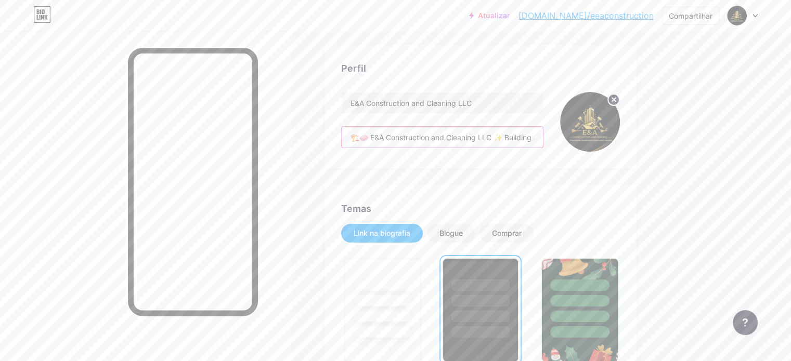
click at [543, 133] on input "🏗️🧼 E&A Construction and Cleaning LLC ✨ Building & Cleaning Excellence 🏠 Commer…" at bounding box center [442, 137] width 201 height 21
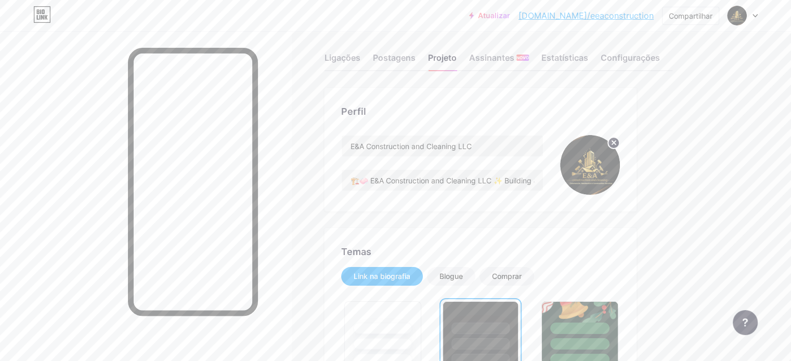
scroll to position [0, 0]
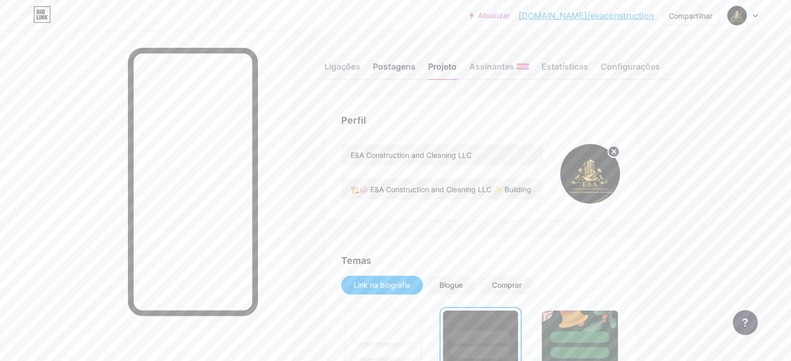
click at [415, 61] on font "Postagens" at bounding box center [394, 66] width 43 height 12
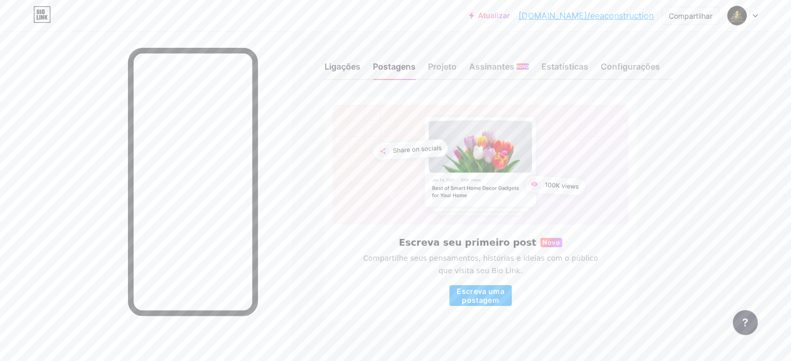
click at [360, 64] on font "Ligações" at bounding box center [342, 66] width 36 height 10
